Goal: Task Accomplishment & Management: Manage account settings

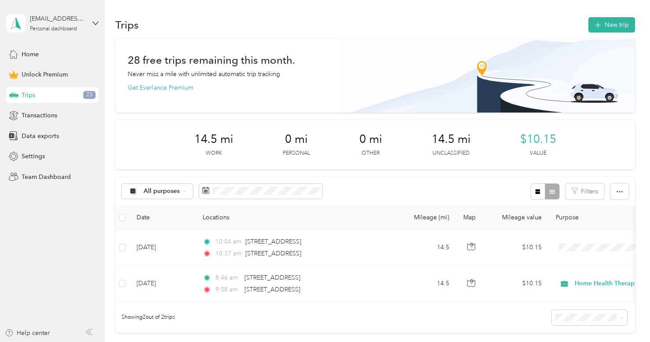
scroll to position [118, 0]
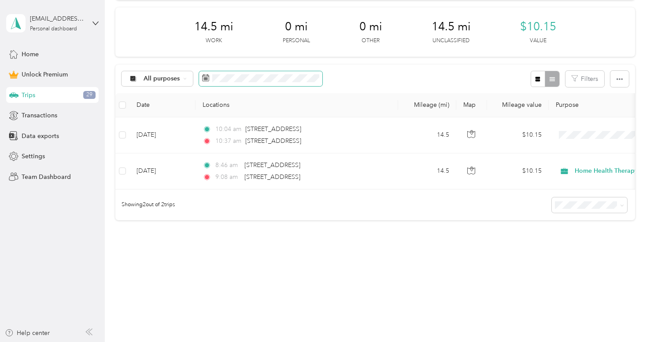
click at [272, 77] on span at bounding box center [260, 78] width 123 height 15
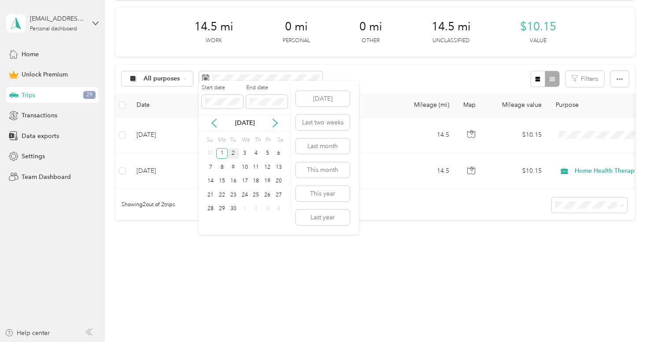
click at [235, 154] on div "2" at bounding box center [233, 153] width 11 height 11
click at [233, 208] on div "30" at bounding box center [233, 209] width 11 height 11
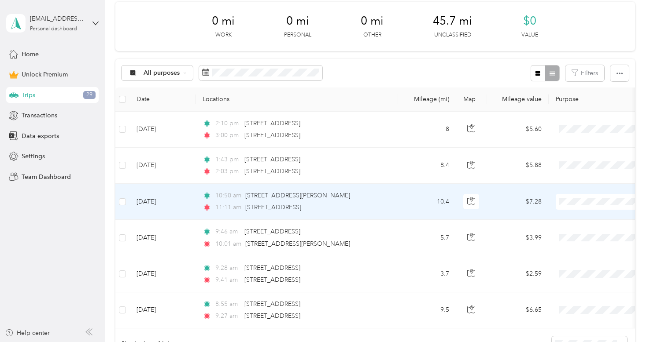
click at [217, 198] on span "10:50 am" at bounding box center [228, 196] width 26 height 10
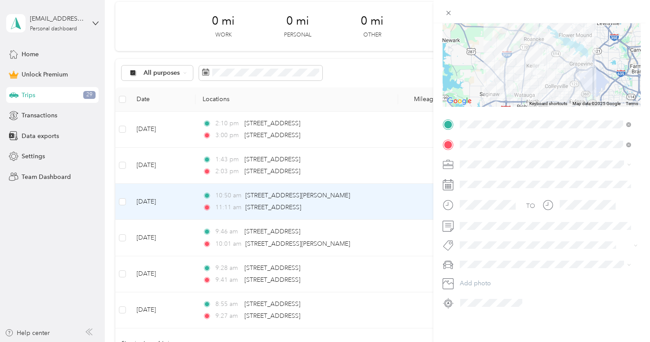
scroll to position [99, 0]
click at [470, 200] on div "Home Health Therapy" at bounding box center [545, 203] width 165 height 9
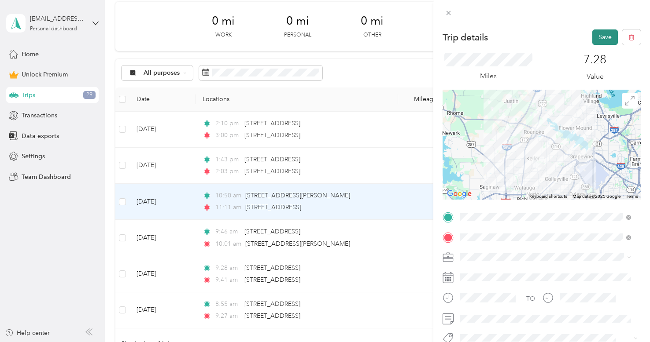
click at [596, 38] on button "Save" at bounding box center [605, 36] width 26 height 15
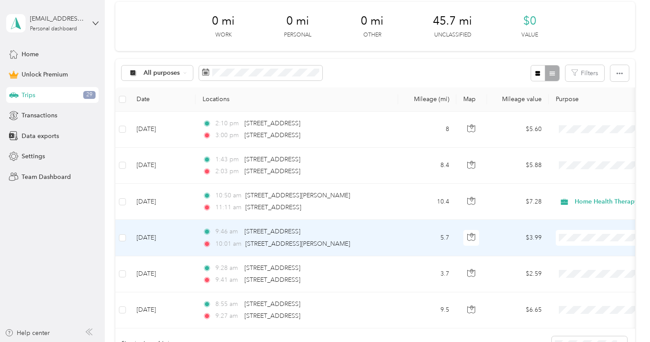
click at [184, 233] on td "[DATE]" at bounding box center [162, 238] width 66 height 36
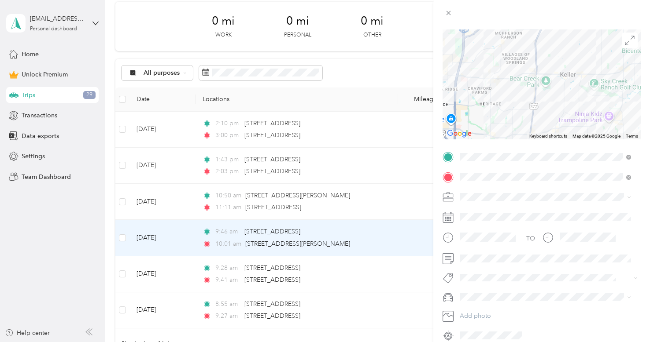
scroll to position [61, 0]
click at [504, 237] on li "Home Health Therapy" at bounding box center [544, 238] width 177 height 15
click at [481, 253] on span at bounding box center [548, 258] width 184 height 14
click at [480, 312] on li "Nissan Rogue" at bounding box center [544, 306] width 177 height 15
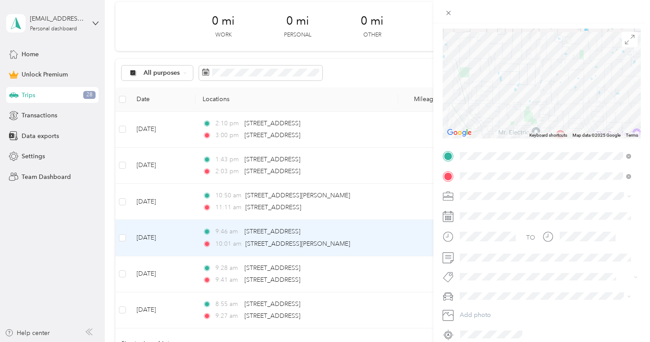
scroll to position [0, 0]
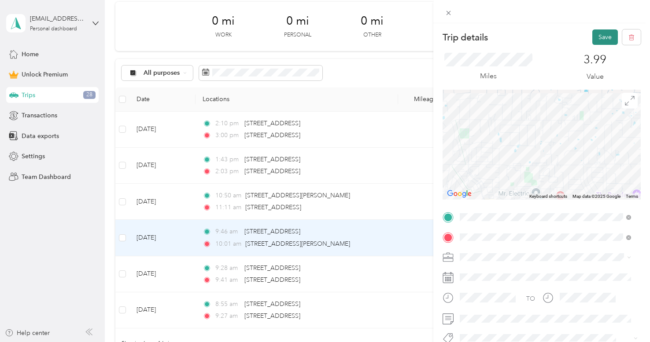
click at [594, 40] on button "Save" at bounding box center [605, 36] width 26 height 15
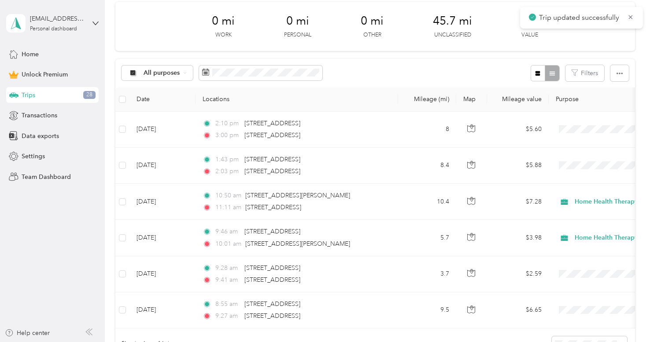
click at [594, 342] on div "Trip details Save This trip cannot be edited because it is either under review,…" at bounding box center [322, 342] width 645 height 0
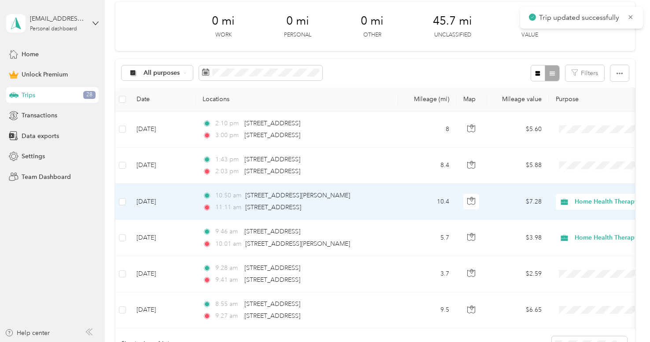
click at [261, 201] on div "10:50 am [STREET_ADDRESS][PERSON_NAME] 11:11 am [STREET_ADDRESS]" at bounding box center [294, 202] width 185 height 22
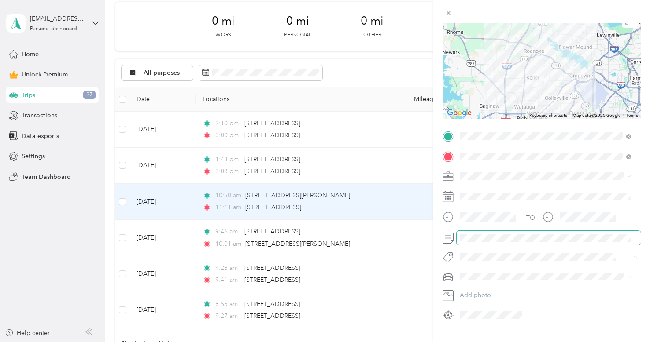
scroll to position [81, 0]
click at [476, 342] on div "Trip details Save This trip cannot be edited because it is either under review,…" at bounding box center [322, 342] width 645 height 0
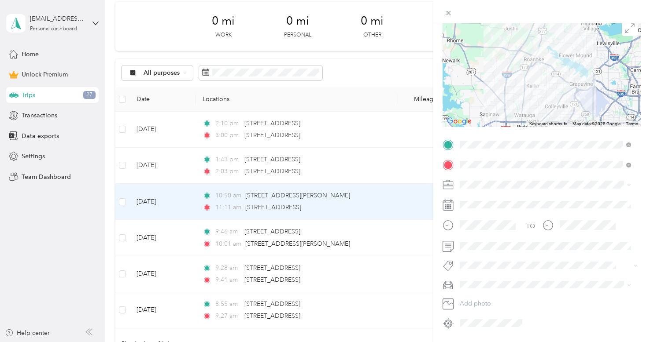
scroll to position [72, 0]
click at [474, 300] on div "Nissan Rogue" at bounding box center [545, 300] width 165 height 9
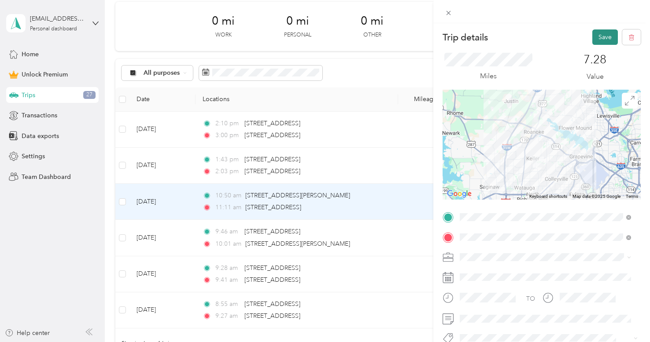
click at [595, 34] on button "Save" at bounding box center [605, 36] width 26 height 15
